Goal: Task Accomplishment & Management: Use online tool/utility

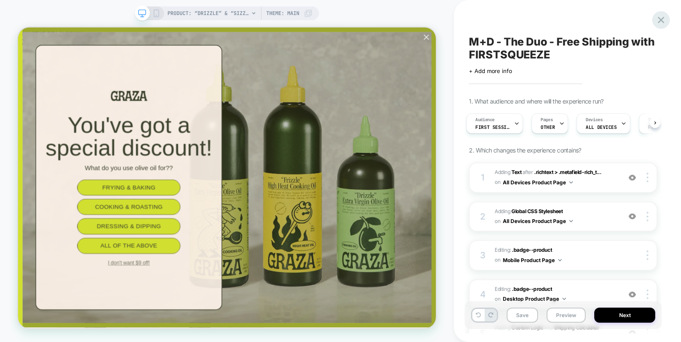
click at [664, 20] on icon at bounding box center [661, 20] width 12 height 12
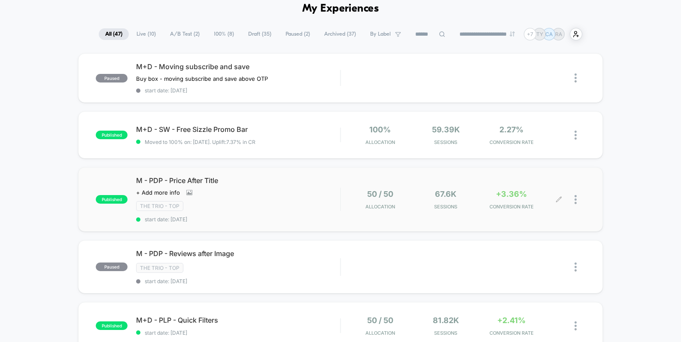
scroll to position [42, 0]
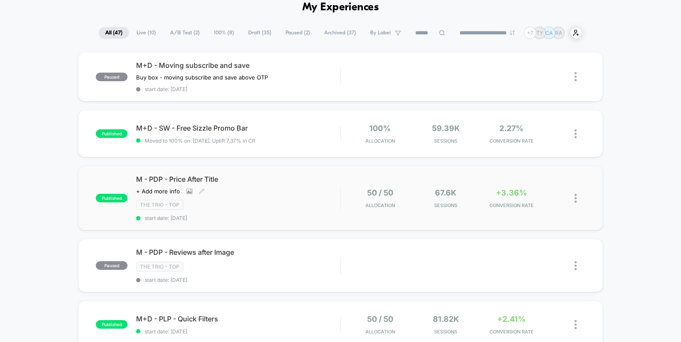
click at [285, 196] on div "M - PDP - Price After Title Click to view images Click to edit experience detai…" at bounding box center [238, 198] width 204 height 46
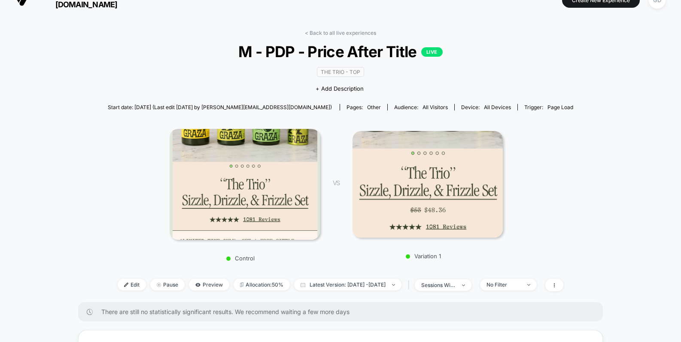
scroll to position [19, 0]
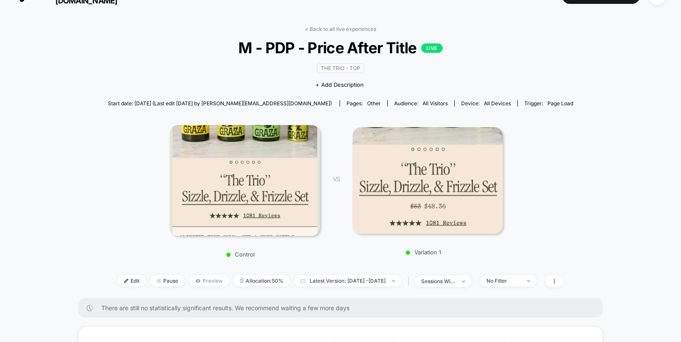
click at [189, 278] on span "Preview" at bounding box center [209, 281] width 40 height 12
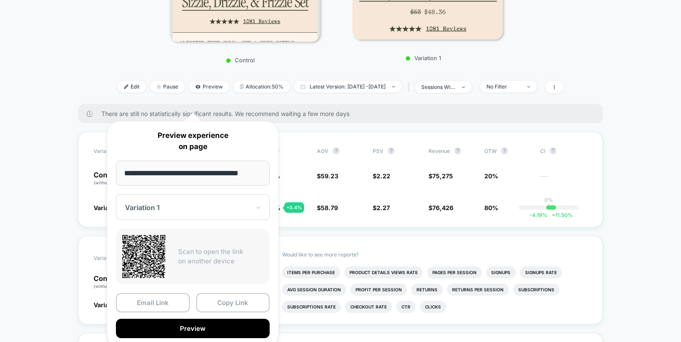
scroll to position [225, 0]
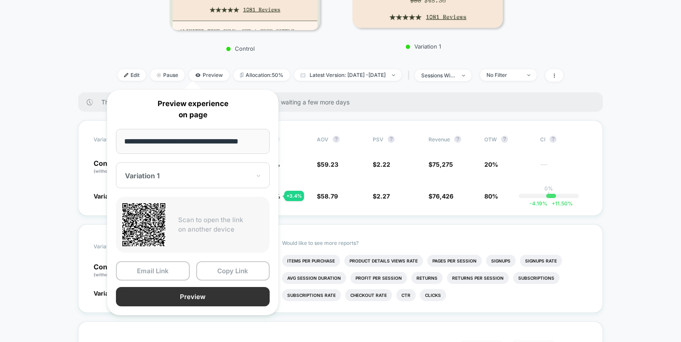
click at [220, 301] on button "Preview" at bounding box center [193, 296] width 154 height 19
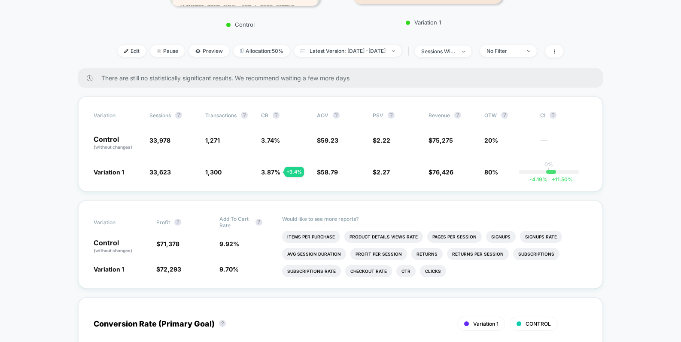
scroll to position [245, 0]
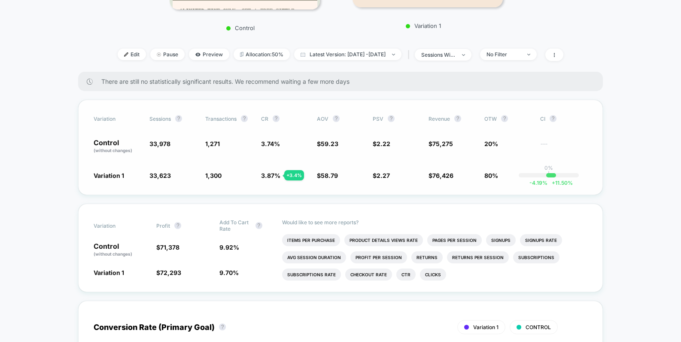
click at [290, 184] on div "Variation Sessions ? Transactions ? CR ? AOV ? PSV ? Revenue ? OTW ? CI ? Contr…" at bounding box center [340, 147] width 525 height 95
click at [118, 57] on span "Edit" at bounding box center [132, 55] width 28 height 12
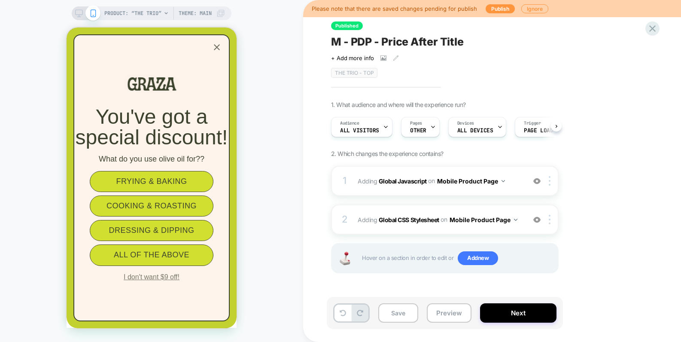
scroll to position [0, 0]
click at [217, 48] on icon "Close popup" at bounding box center [217, 47] width 6 height 6
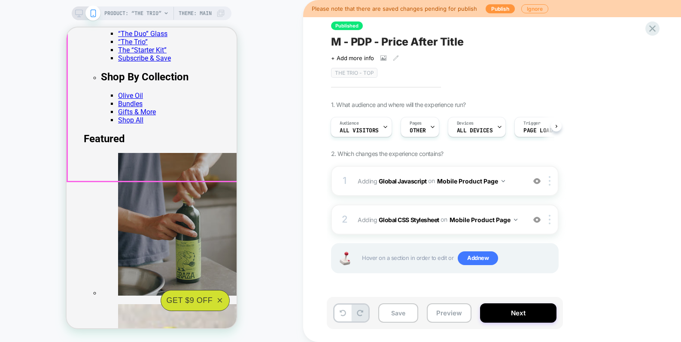
scroll to position [73, 0]
